Goal: Information Seeking & Learning: Learn about a topic

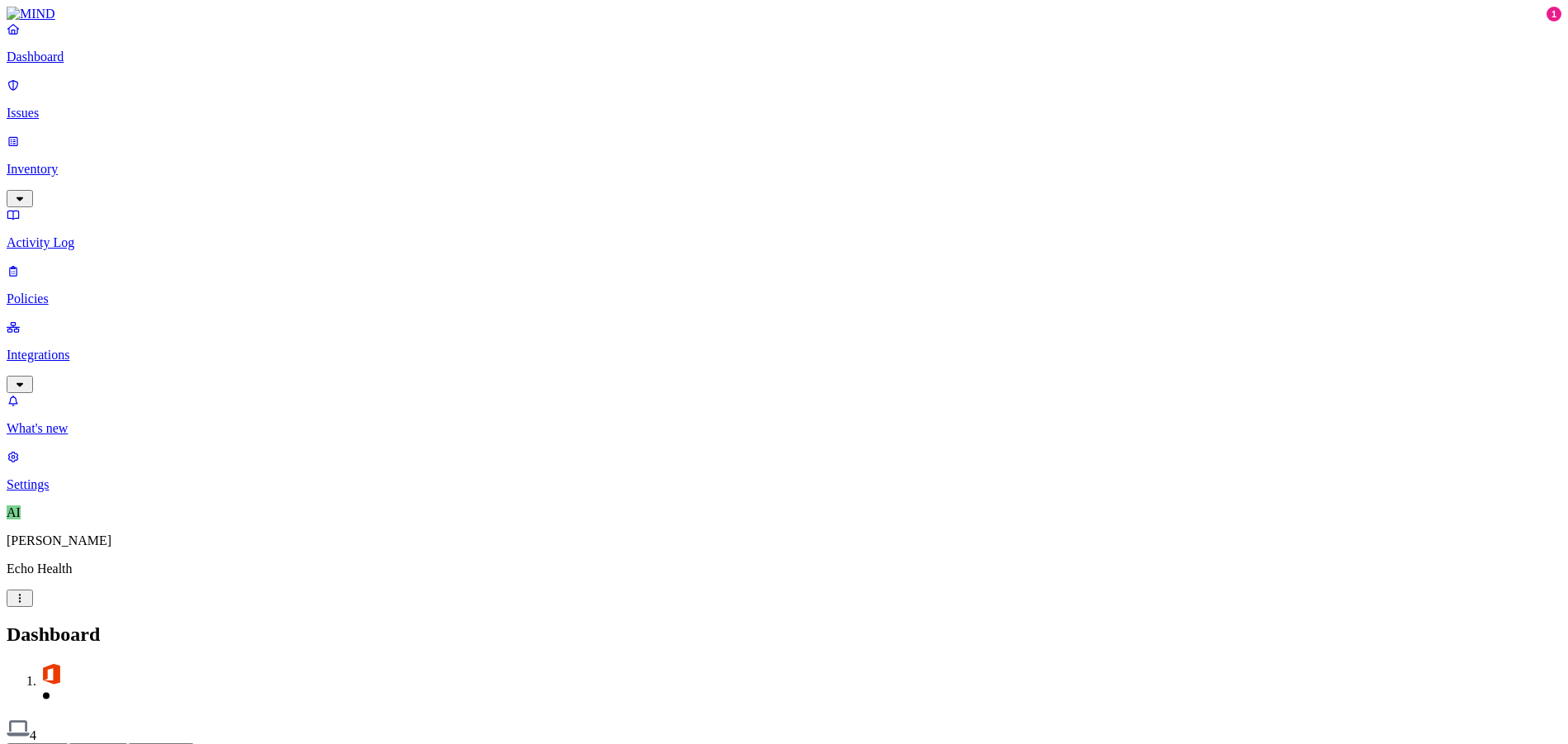
click at [95, 106] on p "Issues" at bounding box center [784, 114] width 1555 height 15
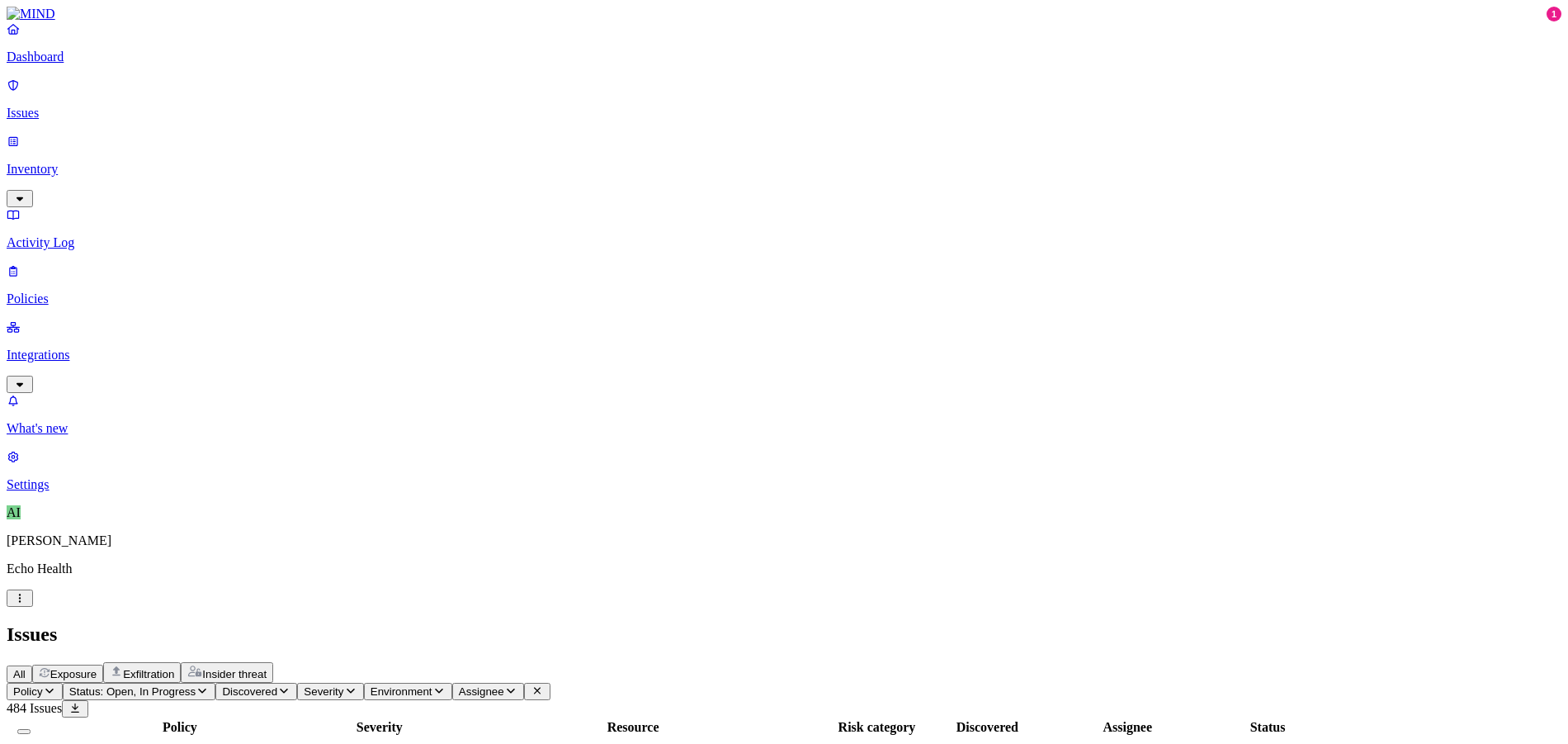
click at [97, 669] on span "Exposure" at bounding box center [74, 674] width 47 height 12
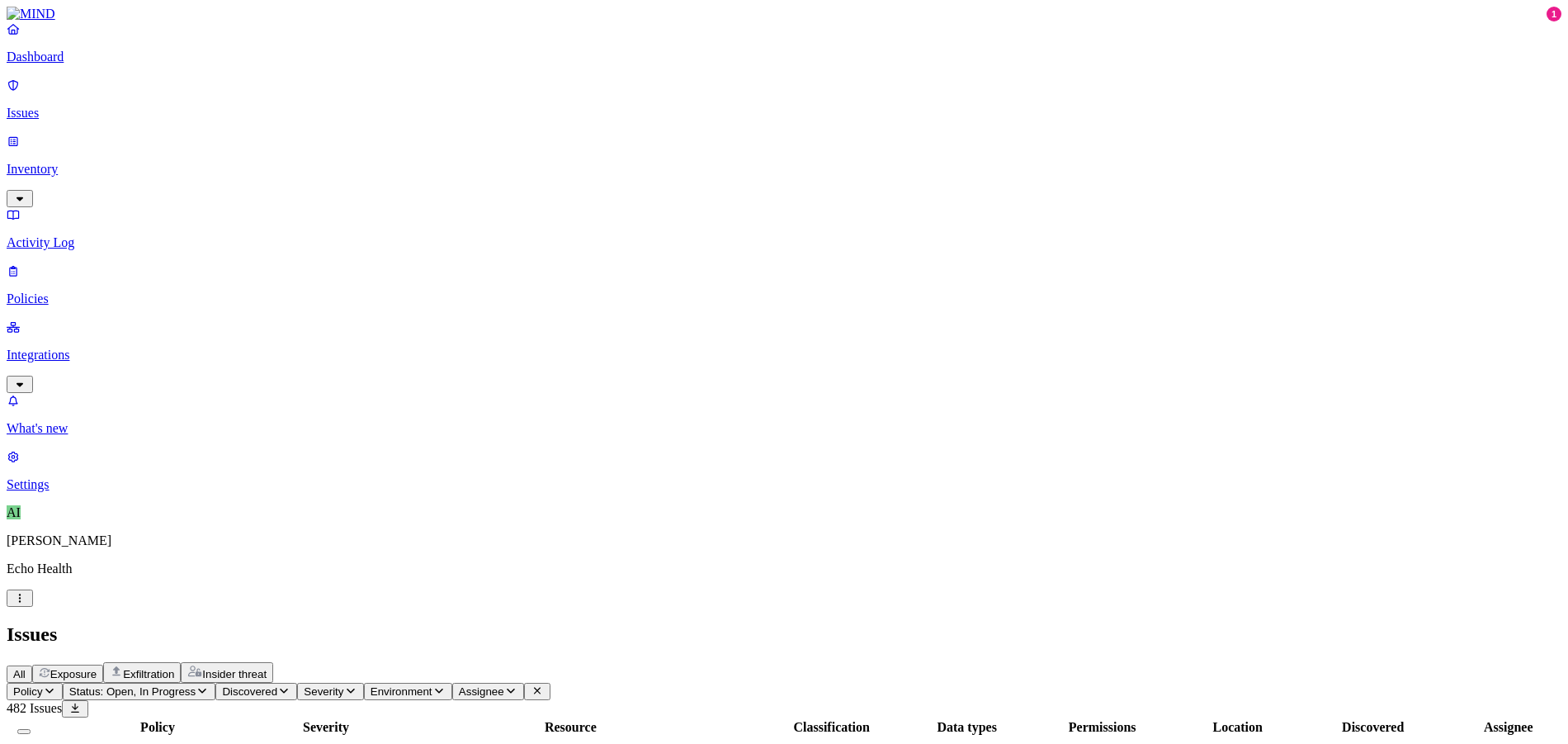
click at [174, 669] on span "Exfiltration" at bounding box center [148, 674] width 51 height 12
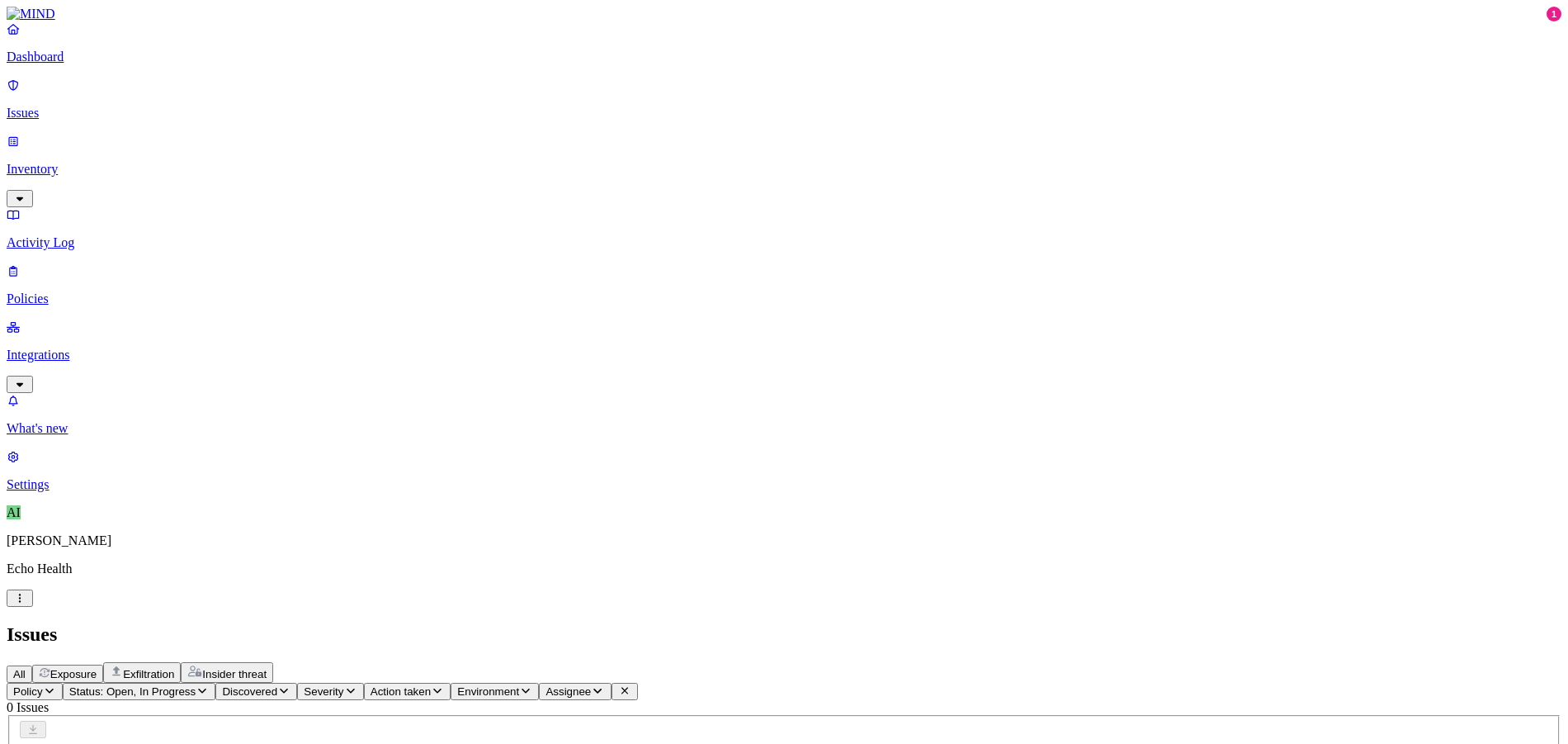
click at [266, 669] on span "Insider threat" at bounding box center [234, 674] width 64 height 12
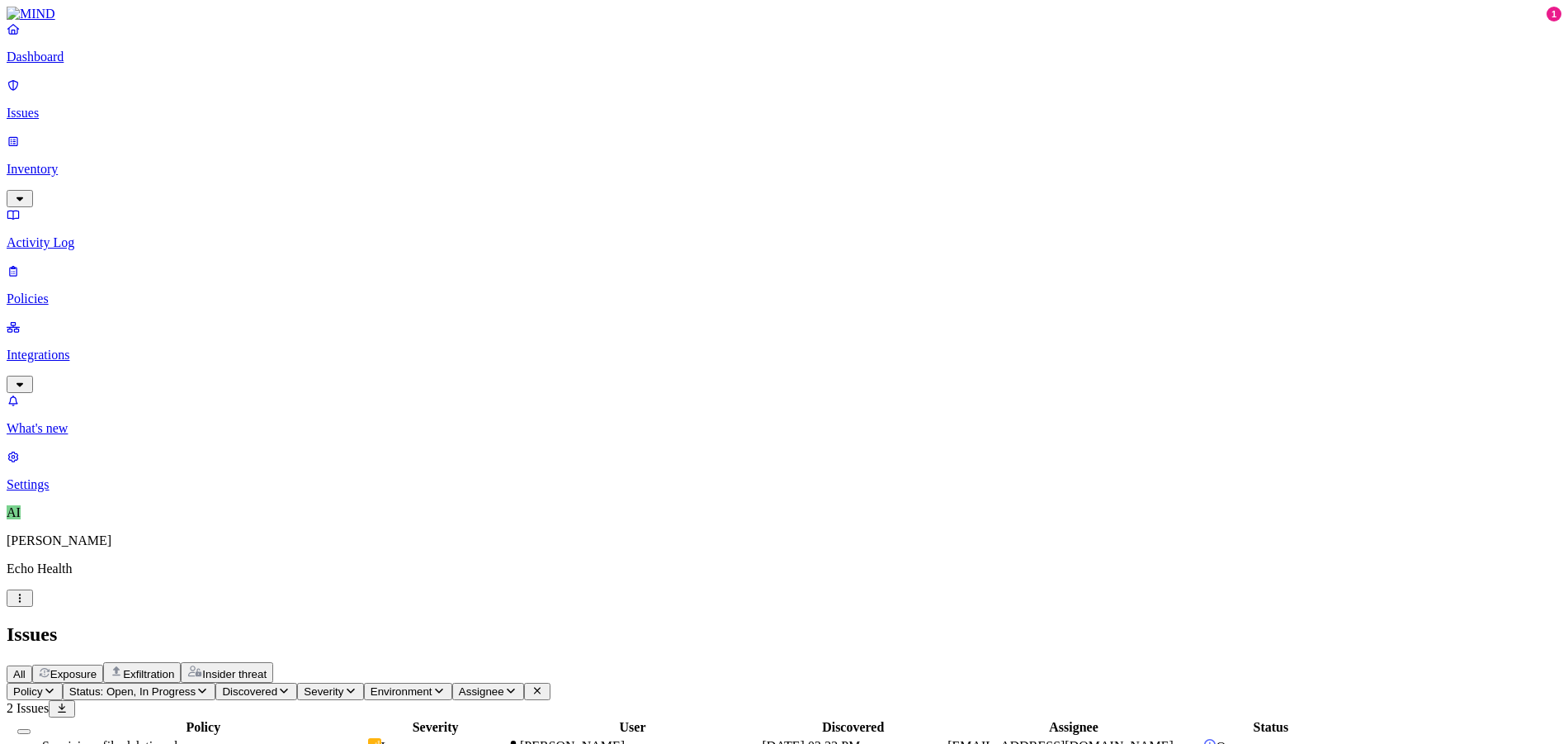
click at [760, 737] on td "[PERSON_NAME]" at bounding box center [633, 747] width 254 height 19
click at [890, 718] on div "Policy Severity User Discovered Assignee Status Suspicious file deletions by a …" at bounding box center [784, 748] width 1555 height 60
click at [89, 436] on p "What's new" at bounding box center [784, 428] width 1555 height 15
drag, startPoint x: 74, startPoint y: 123, endPoint x: 71, endPoint y: 132, distance: 9.5
click at [74, 134] on link "Inventory" at bounding box center [784, 169] width 1555 height 71
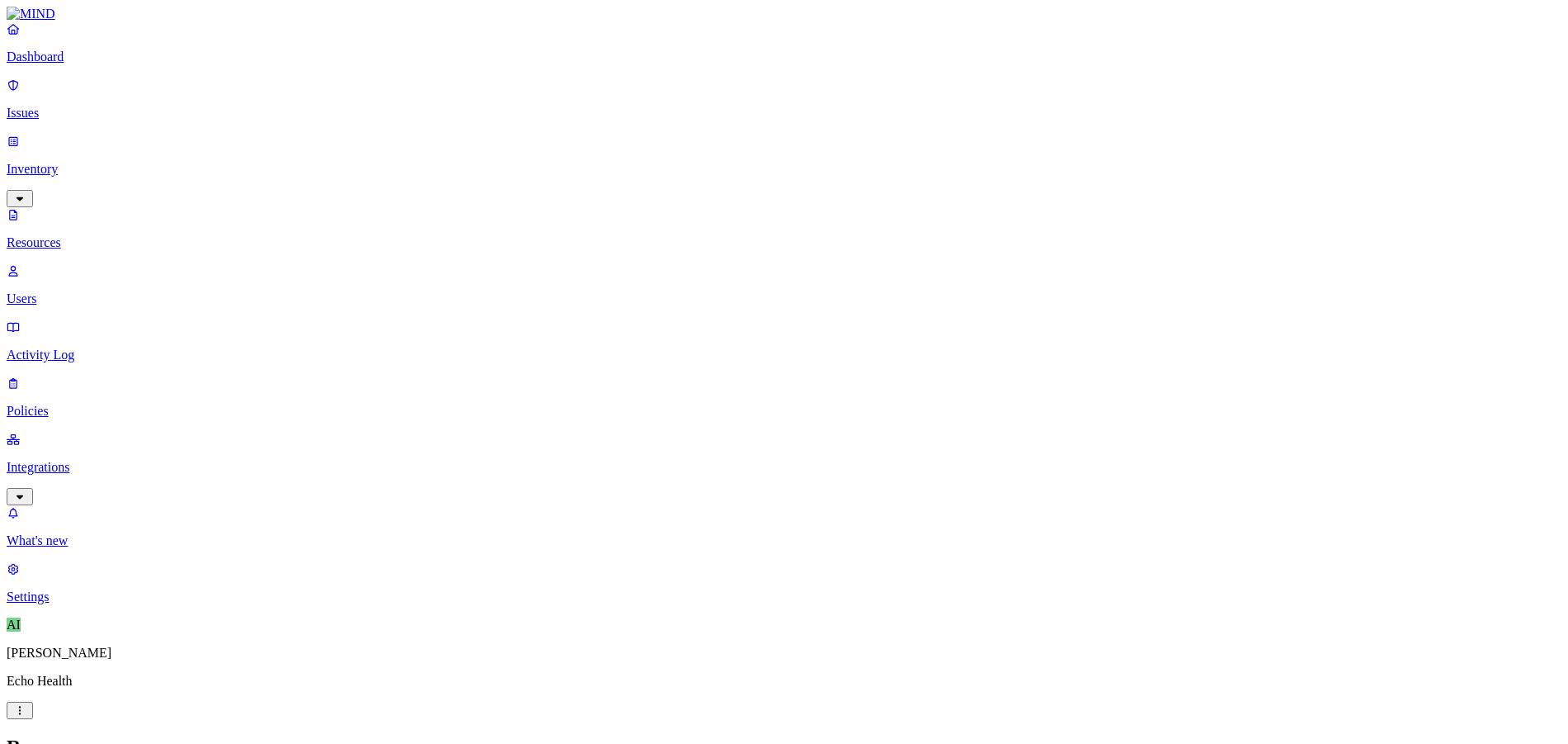
click at [47, 460] on p "Integrations" at bounding box center [784, 467] width 1555 height 15
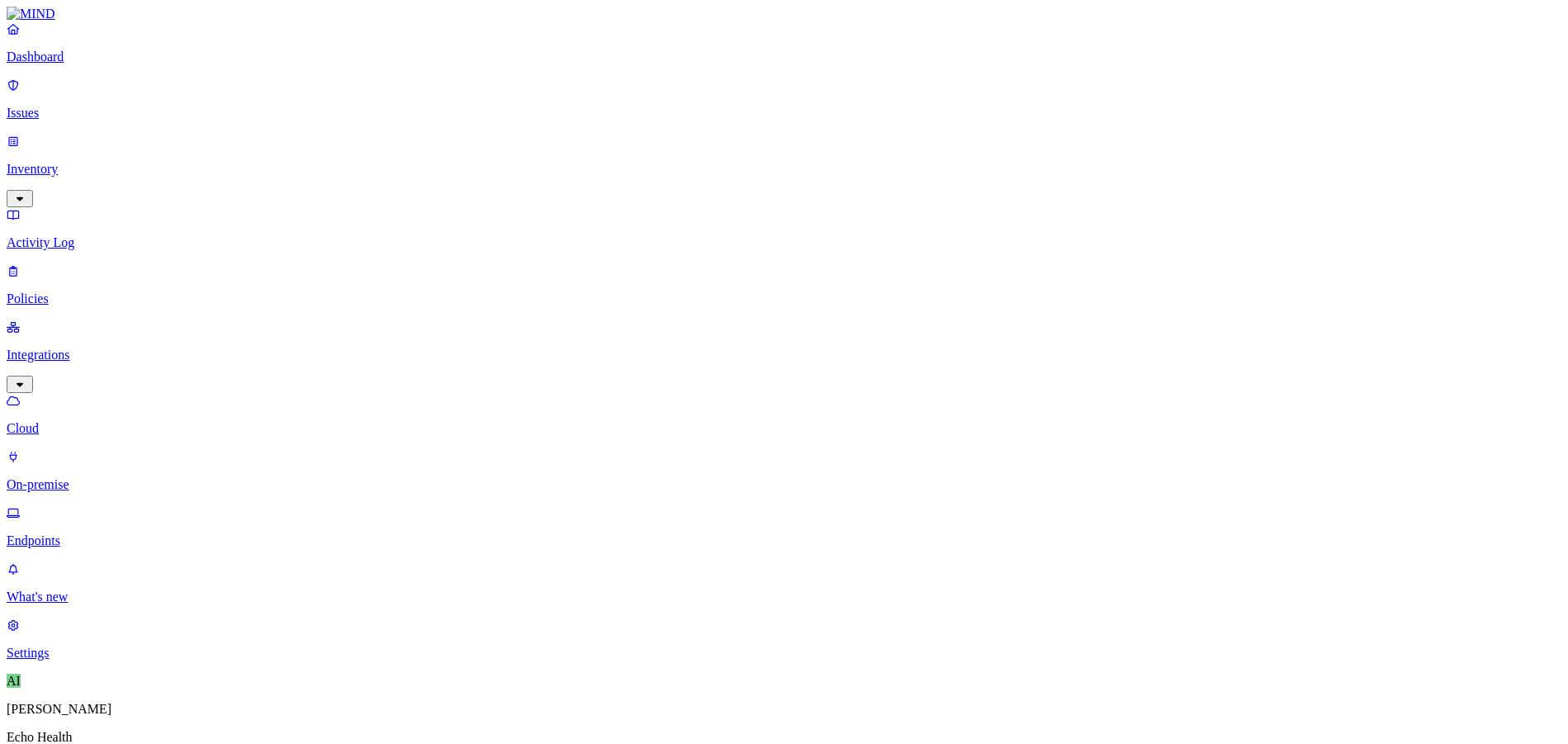
click at [101, 478] on p "On-premise" at bounding box center [784, 485] width 1555 height 15
click at [99, 506] on link "Endpoints" at bounding box center [784, 527] width 1555 height 43
